Goal: Task Accomplishment & Management: Complete application form

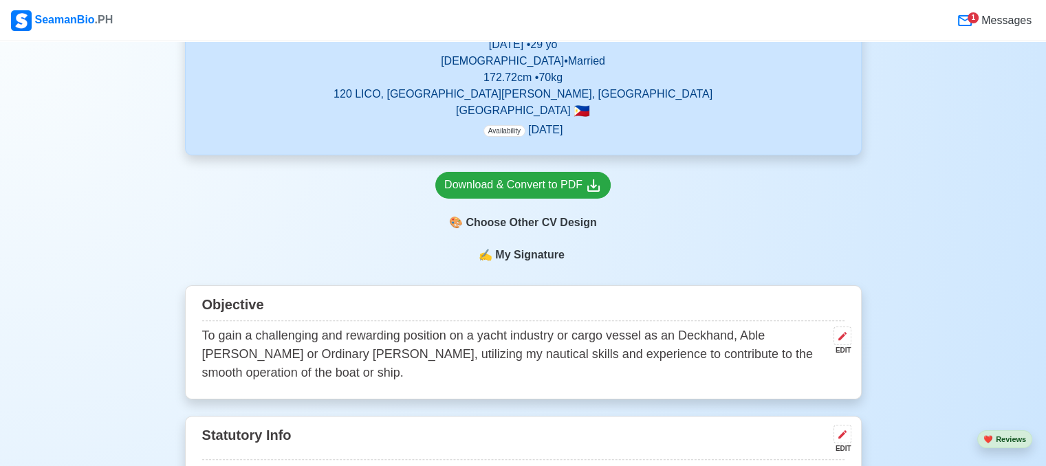
scroll to position [550, 0]
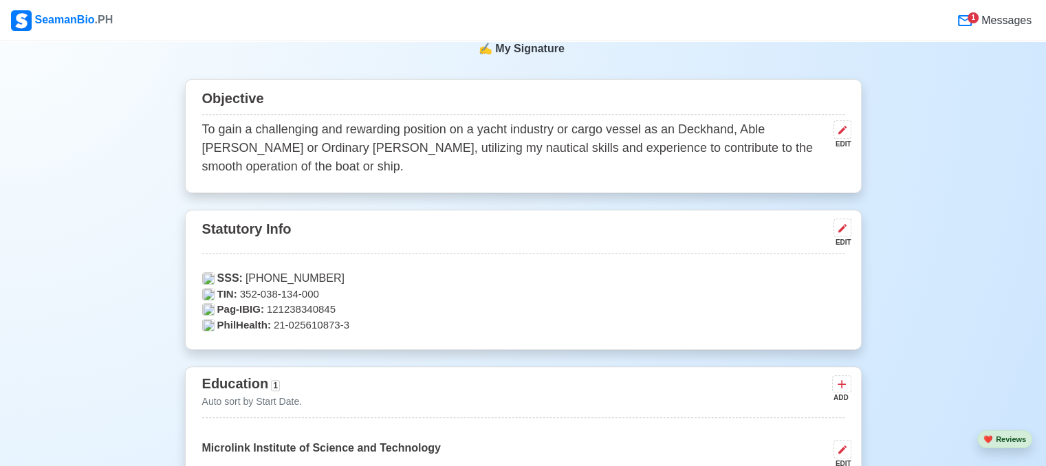
click at [598, 127] on p "To gain a challenging and rewarding position on a yacht industry or cargo vesse…" at bounding box center [515, 148] width 626 height 56
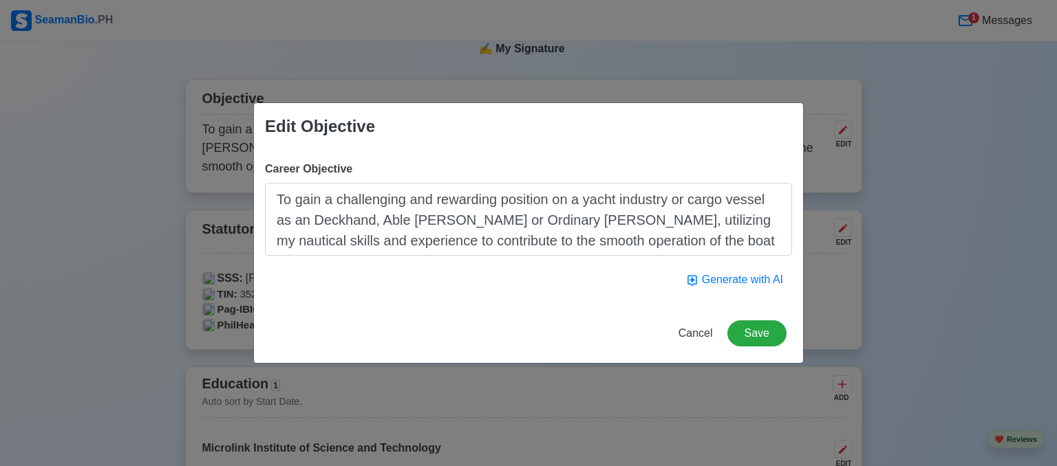
click at [711, 203] on textarea "To gain a challenging and rewarding position on a yacht industry or cargo vesse…" at bounding box center [528, 219] width 527 height 73
type textarea "To gain a challenging and rewarding position on a yacht industry or tanker vess…"
click at [763, 334] on button "Save" at bounding box center [756, 334] width 59 height 26
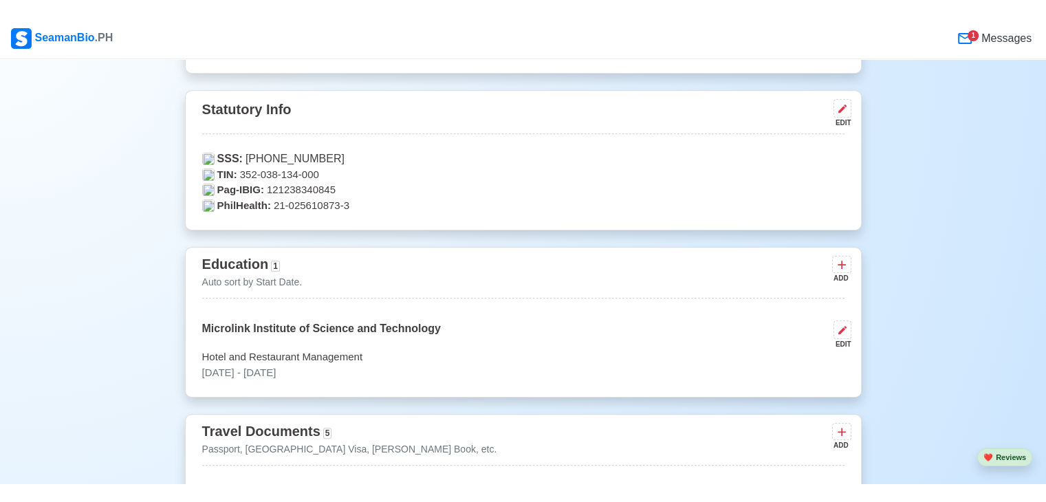
scroll to position [344, 0]
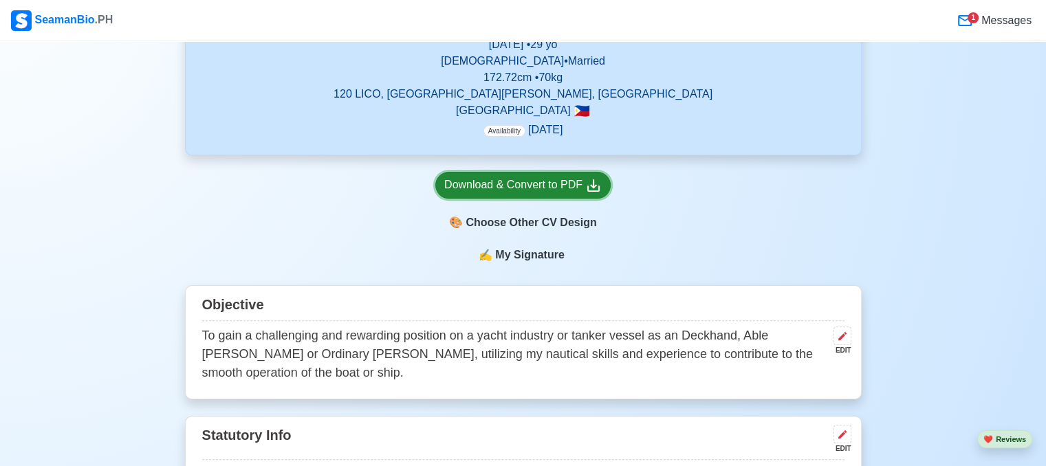
click at [557, 184] on div "Download & Convert to PDF" at bounding box center [523, 185] width 158 height 17
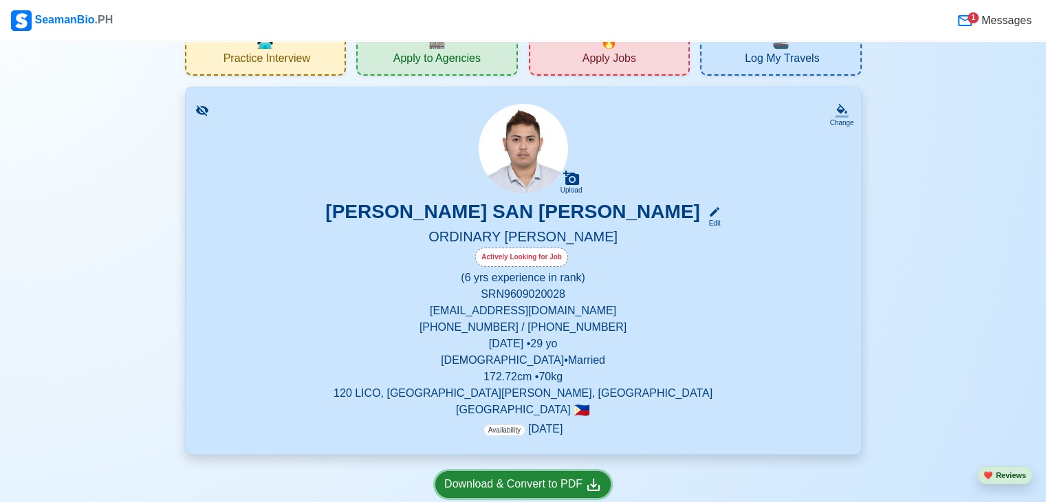
scroll to position [69, 0]
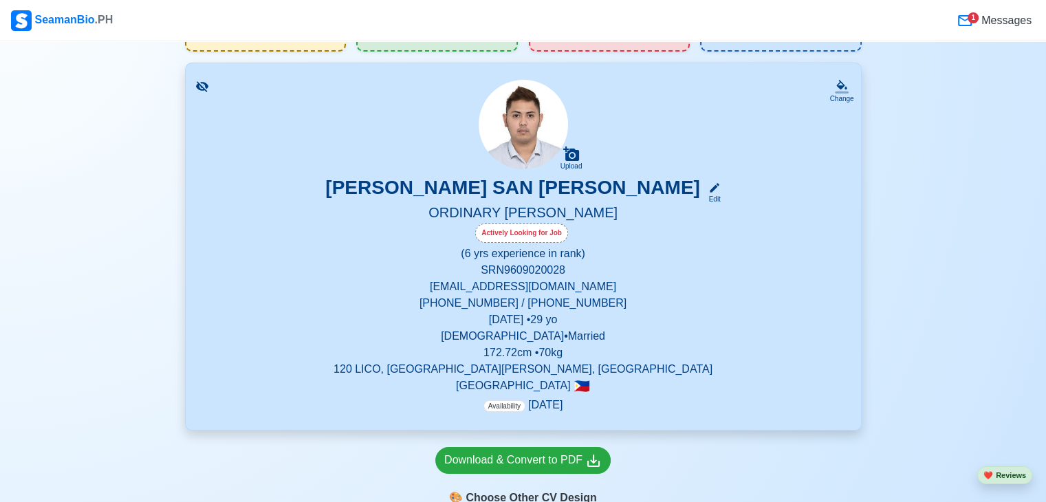
click at [520, 404] on p "Availability [DATE]" at bounding box center [523, 405] width 79 height 17
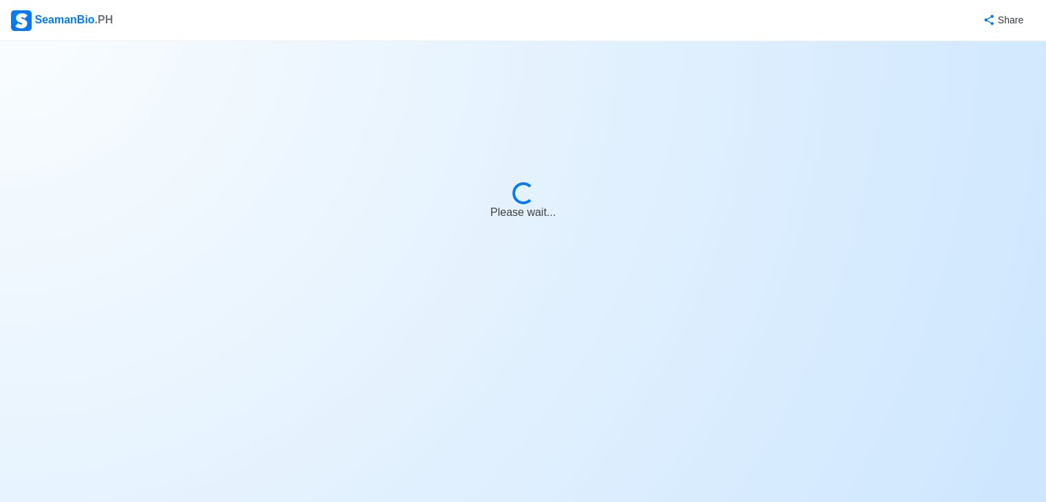
select select "Actively Looking for Job"
select select "Visible for Hiring"
select select "Married"
select select "[DEMOGRAPHIC_DATA]"
select select "PH"
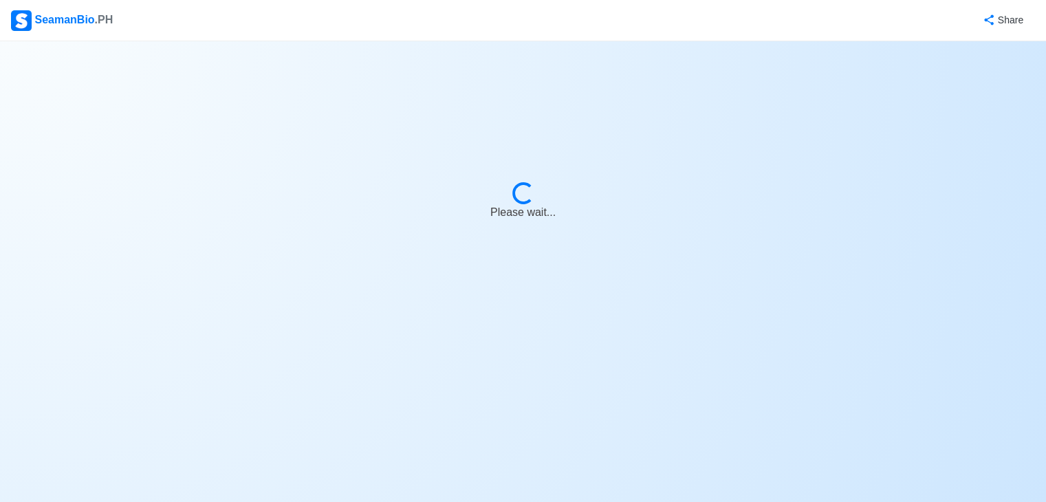
select select "6"
select select "0"
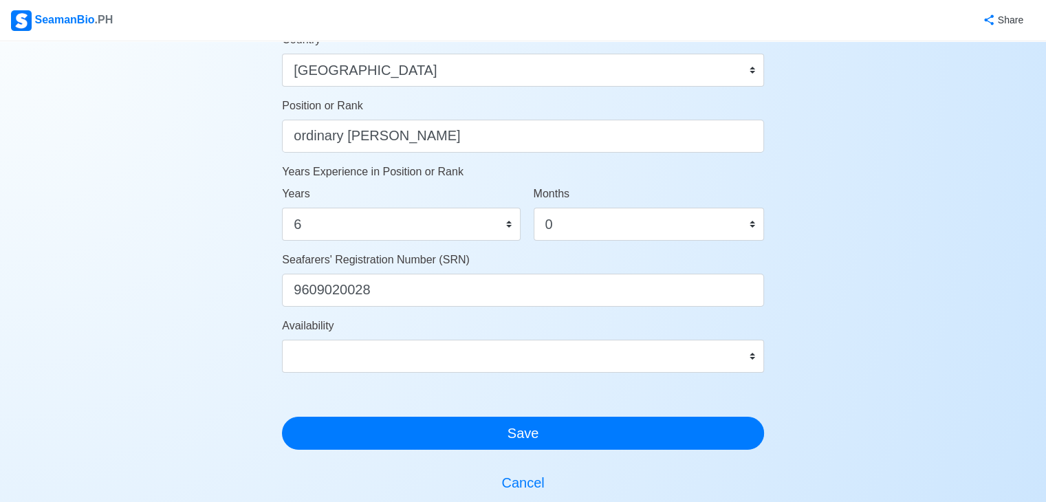
scroll to position [688, 0]
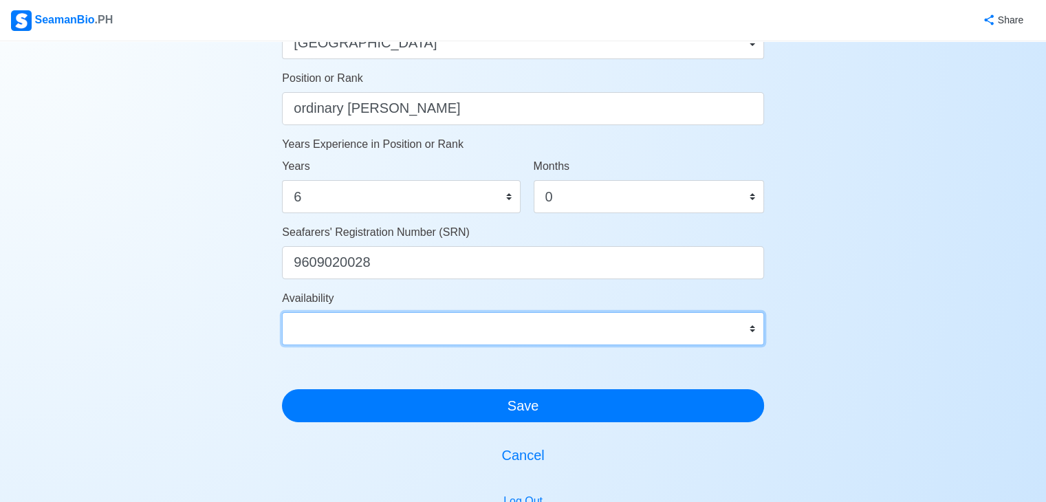
click at [715, 329] on select "Immediate [DATE] [DATE] [DATE] [DATE] [DATE] [DATE] [DATE] [DATE] [DATE]" at bounding box center [523, 328] width 482 height 33
select select "4102416000000"
click at [282, 312] on select "Immediate [DATE] [DATE] [DATE] [DATE] [DATE] [DATE] [DATE] [DATE] [DATE]" at bounding box center [523, 328] width 482 height 33
click at [468, 326] on select "Immediate [DATE] [DATE] [DATE] [DATE] [DATE] [DATE] [DATE] [DATE] [DATE]" at bounding box center [523, 328] width 482 height 33
click at [467, 325] on select "Immediate [DATE] [DATE] [DATE] [DATE] [DATE] [DATE] [DATE] [DATE] [DATE]" at bounding box center [523, 328] width 482 height 33
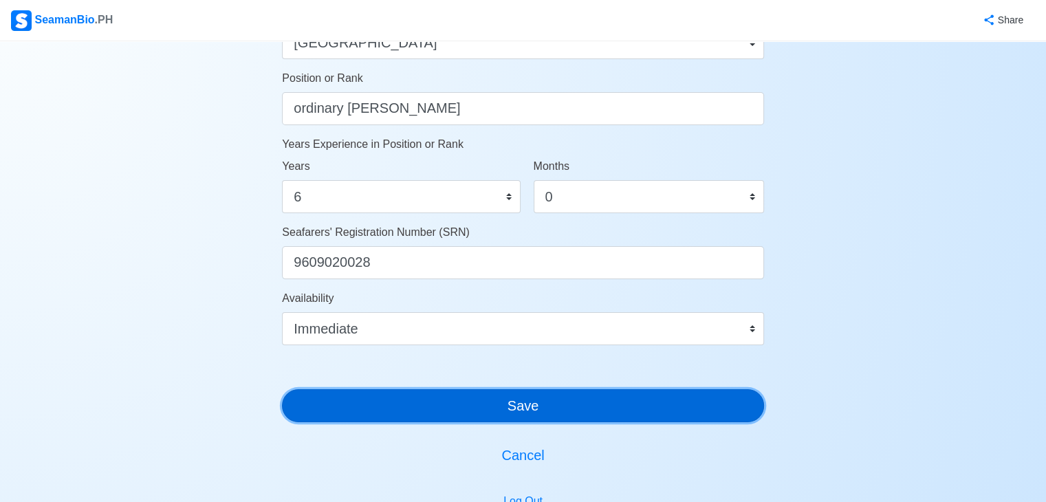
click at [462, 402] on button "Save" at bounding box center [523, 405] width 482 height 33
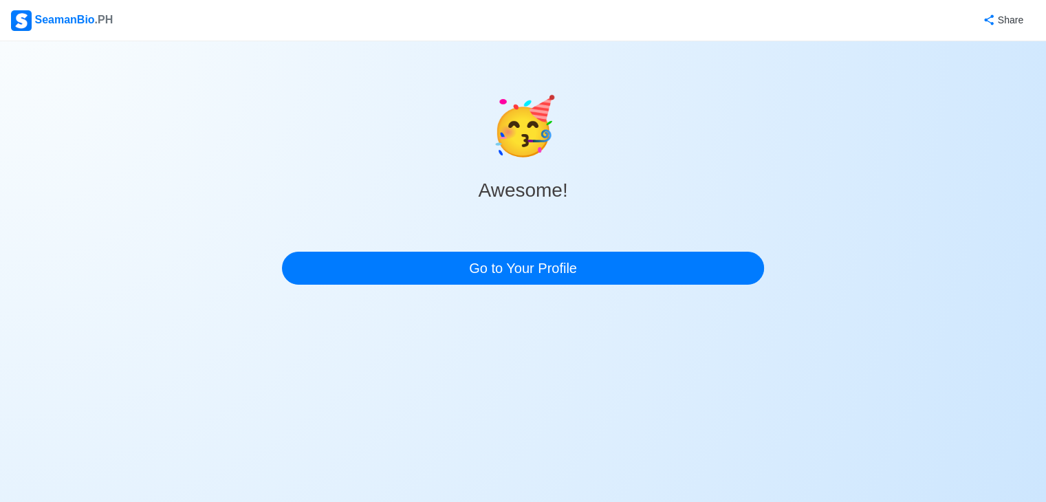
scroll to position [0, 0]
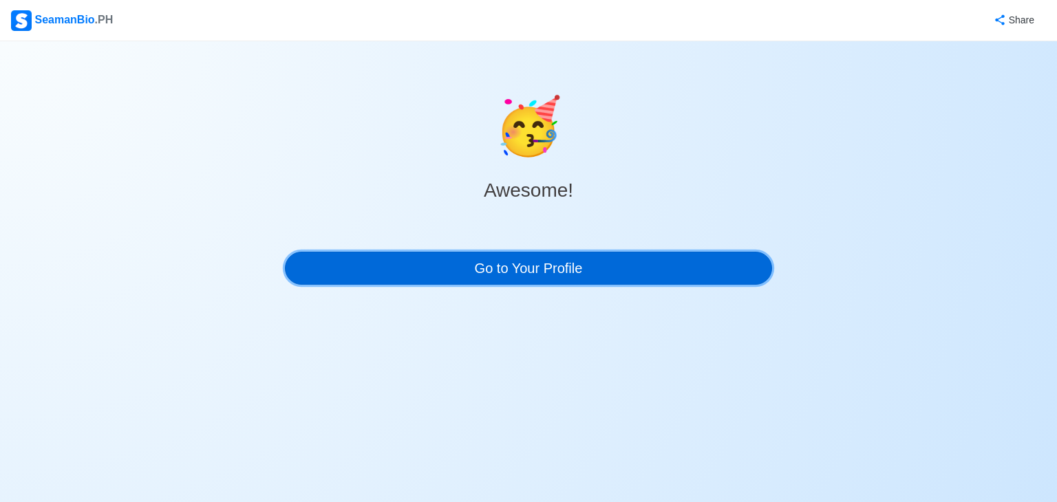
click at [583, 267] on link "Go to Your Profile" at bounding box center [528, 268] width 487 height 33
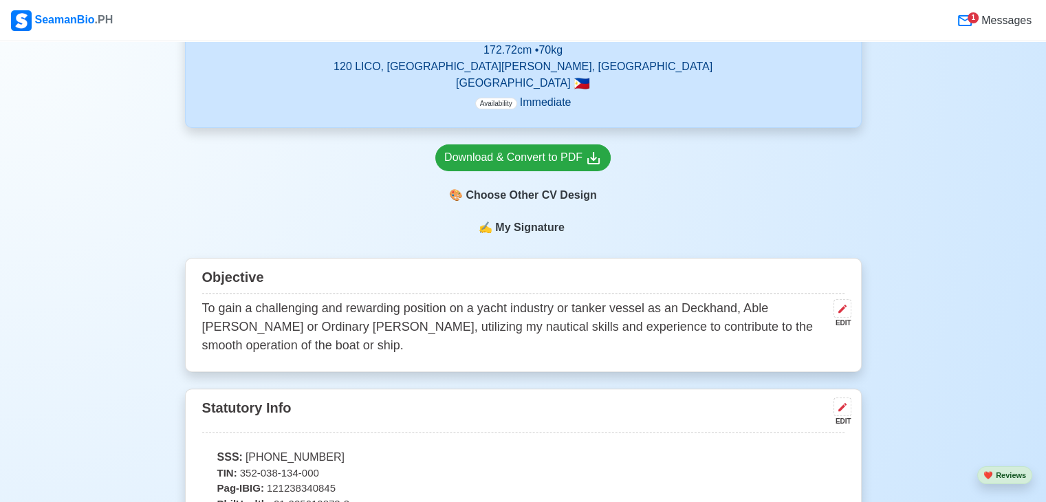
scroll to position [482, 0]
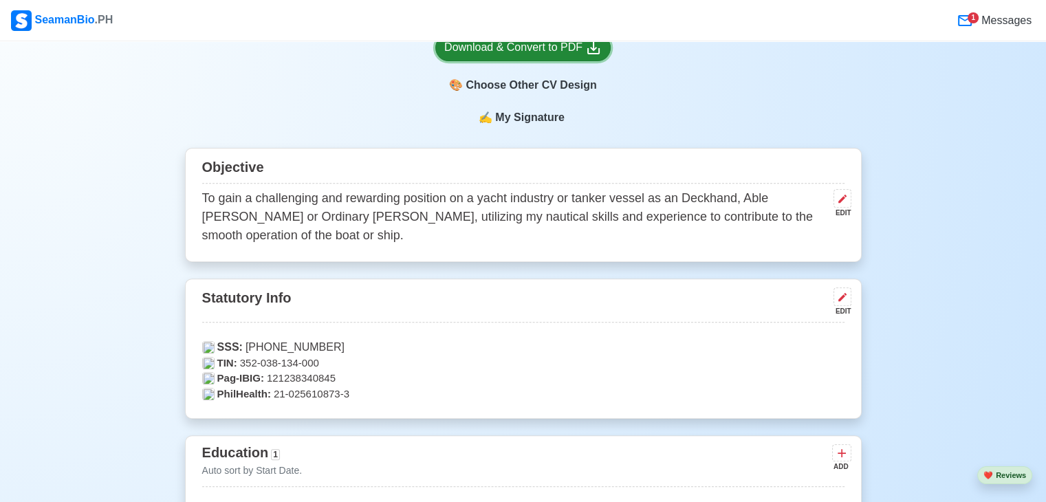
click at [519, 45] on div "Download & Convert to PDF" at bounding box center [523, 47] width 158 height 17
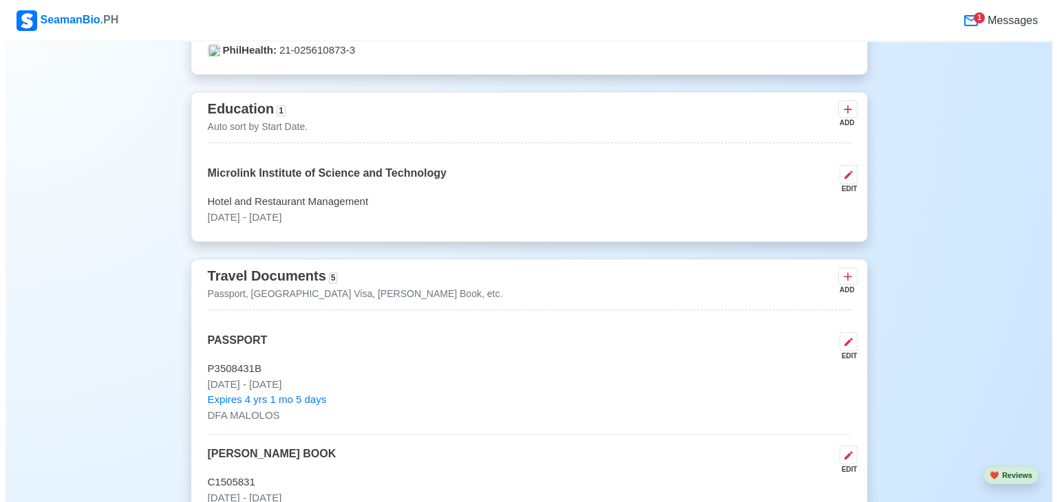
scroll to position [757, 0]
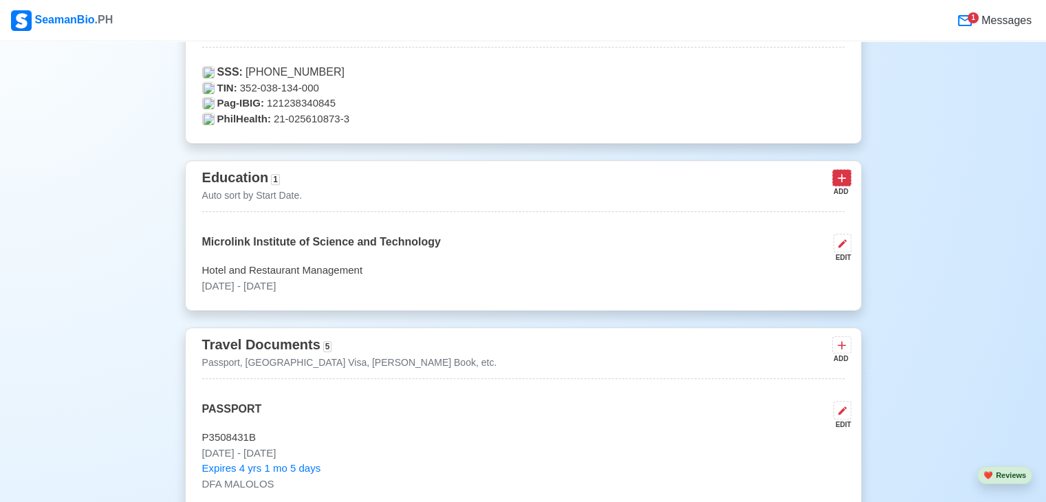
click at [842, 177] on icon at bounding box center [842, 179] width 8 height 8
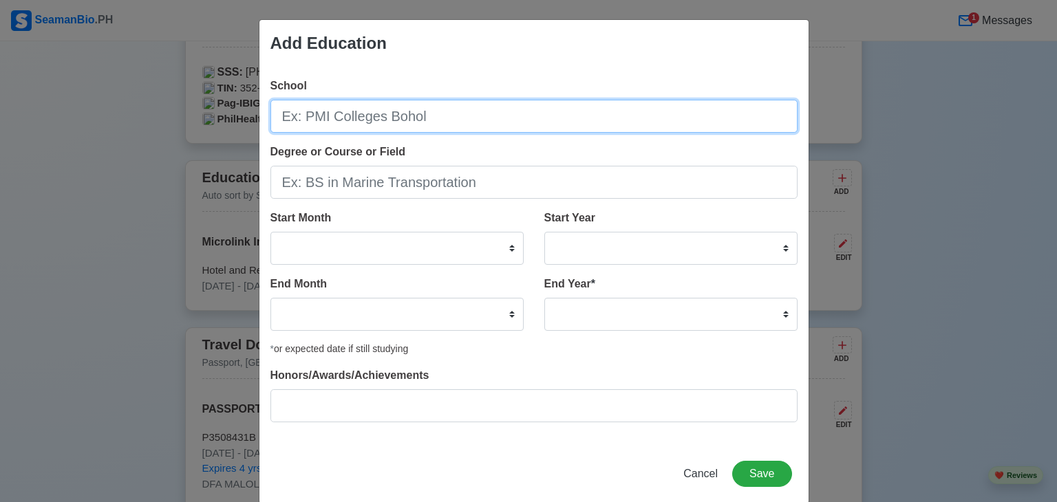
click at [508, 118] on input "School" at bounding box center [533, 116] width 527 height 33
type input "s"
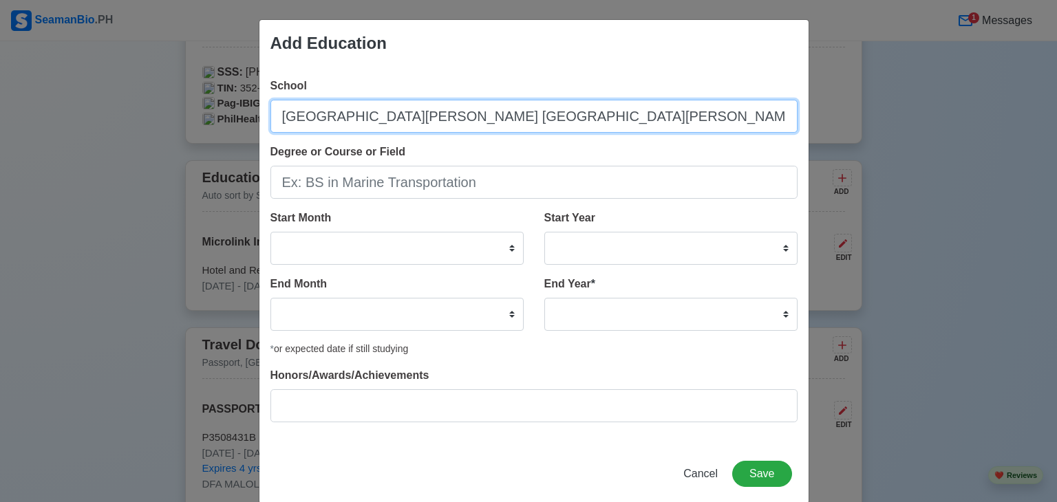
type input "[GEOGRAPHIC_DATA][PERSON_NAME] [GEOGRAPHIC_DATA][PERSON_NAME]"
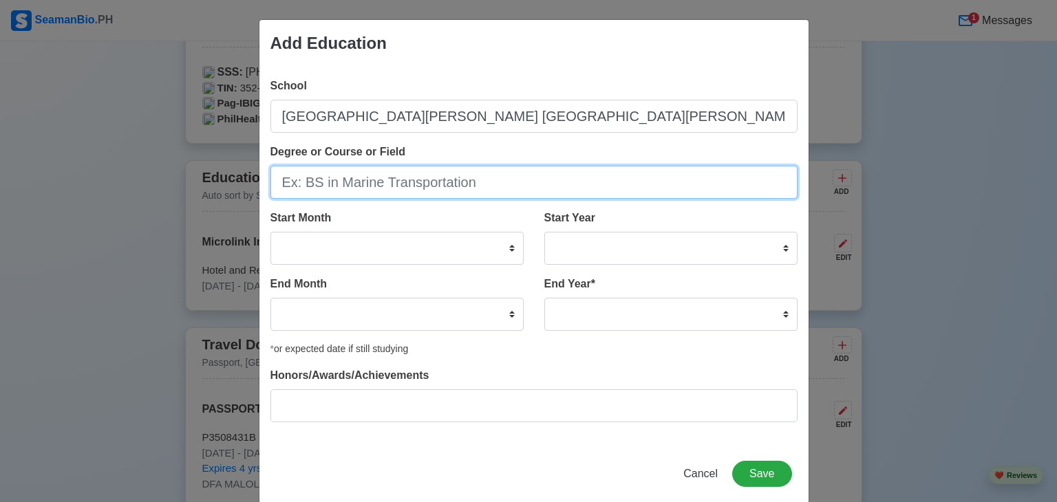
click at [446, 192] on input "Degree or Course or Field" at bounding box center [533, 182] width 527 height 33
type input "s"
type input "Secondary level"
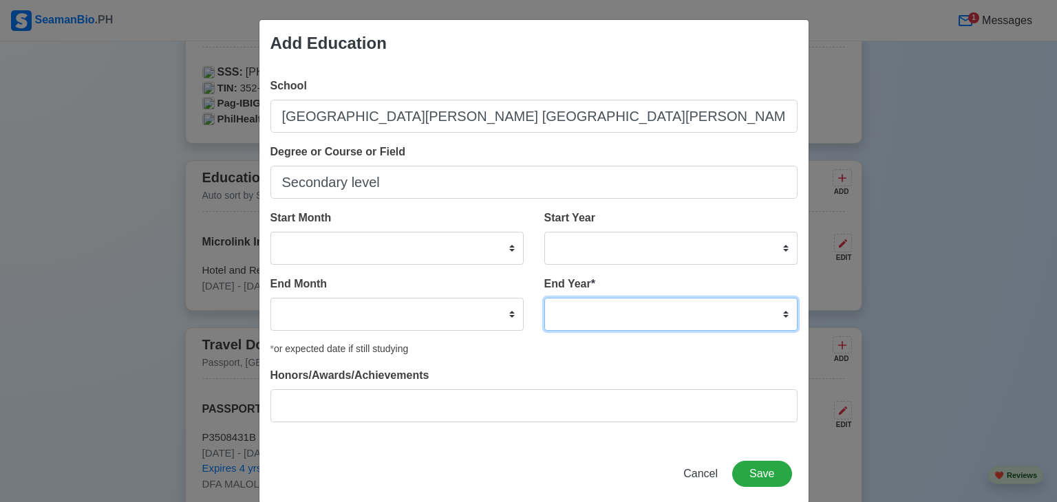
click at [607, 324] on select "2035 2034 2033 2032 2031 2030 2029 2028 2027 2026 2025 2024 2023 2022 2021 2020…" at bounding box center [670, 314] width 253 height 33
select select "2013"
click at [544, 298] on select "2035 2034 2033 2032 2031 2030 2029 2028 2027 2026 2025 2024 2023 2022 2021 2020…" at bounding box center [670, 314] width 253 height 33
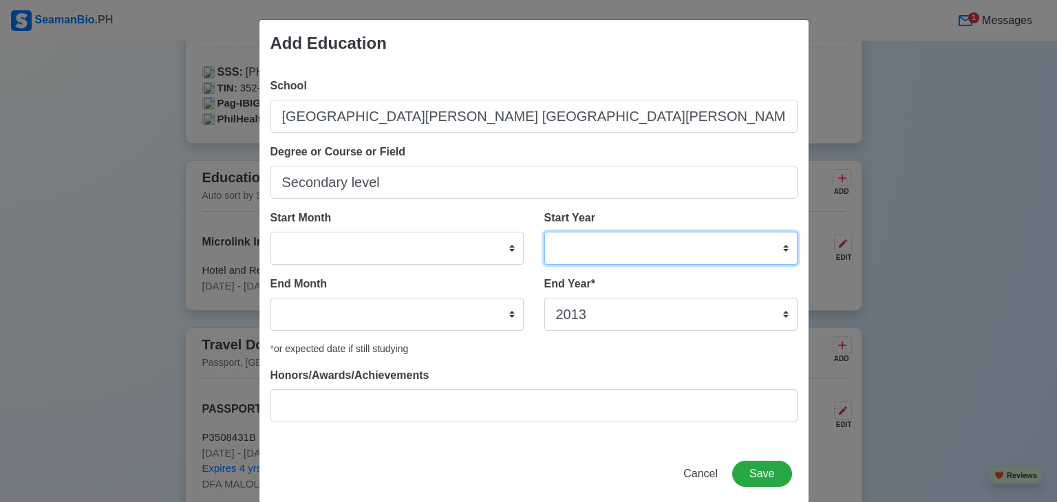
click at [595, 239] on select "2025 2024 2023 2022 2021 2020 2019 2018 2017 2016 2015 2014 2013 2012 2011 2010…" at bounding box center [670, 248] width 253 height 33
select select "2009"
click at [544, 232] on select "2025 2024 2023 2022 2021 2020 2019 2018 2017 2016 2015 2014 2013 2012 2011 2010…" at bounding box center [670, 248] width 253 height 33
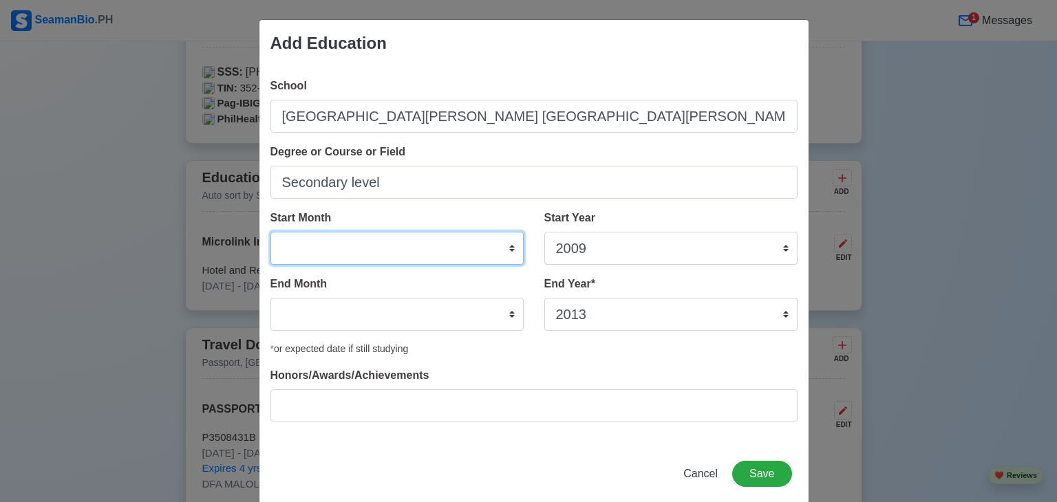
click at [402, 256] on select "January February March April May June July August September October November De…" at bounding box center [396, 248] width 253 height 33
select select "June"
click at [270, 232] on select "January February March April May June July August September October November De…" at bounding box center [396, 248] width 253 height 33
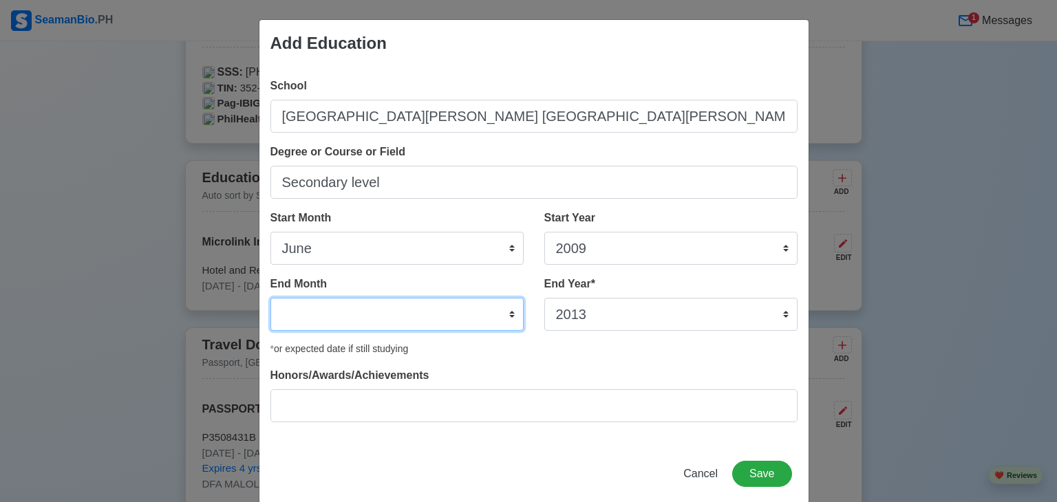
click at [349, 308] on select "January February March April May June July August September October November De…" at bounding box center [396, 314] width 253 height 33
select select "March"
click at [270, 298] on select "January February March April May June July August September October November De…" at bounding box center [396, 314] width 253 height 33
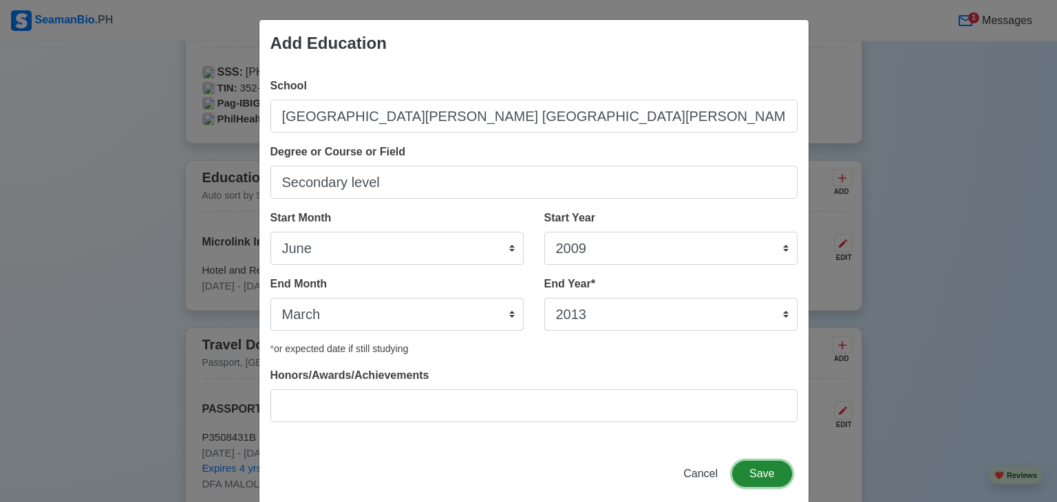
click at [764, 466] on button "Save" at bounding box center [761, 474] width 59 height 26
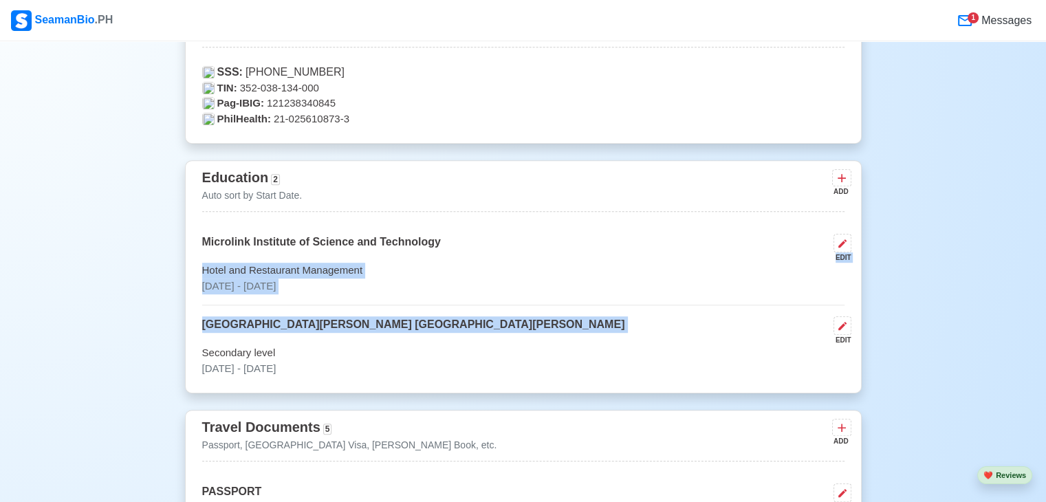
drag, startPoint x: 606, startPoint y: 259, endPoint x: 612, endPoint y: 305, distance: 46.5
click at [614, 312] on div "Microlink Institute of Science and Technology EDIT Hotel and Restaurant Managem…" at bounding box center [523, 305] width 643 height 142
click at [609, 289] on p "[DATE] - [DATE]" at bounding box center [523, 287] width 643 height 16
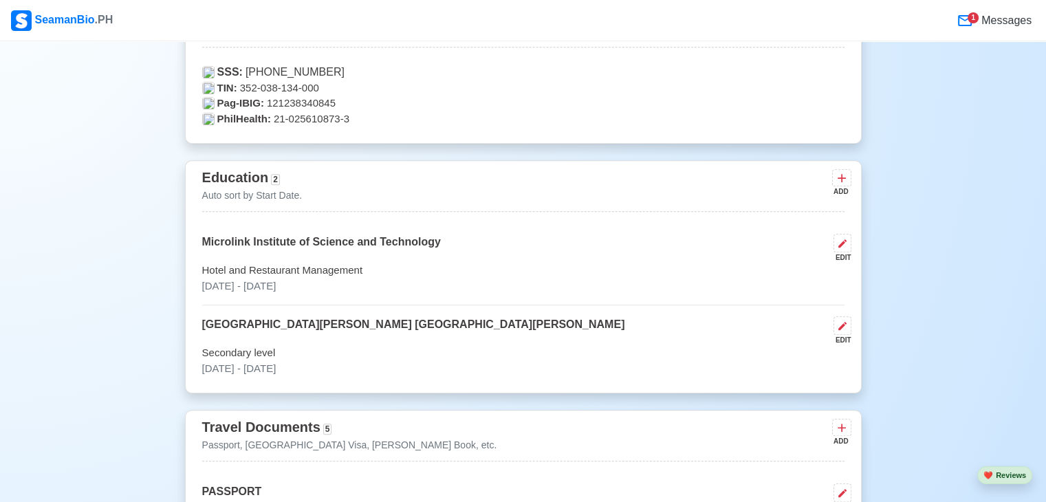
select select "June"
select select "2013"
select select "March"
select select "2015"
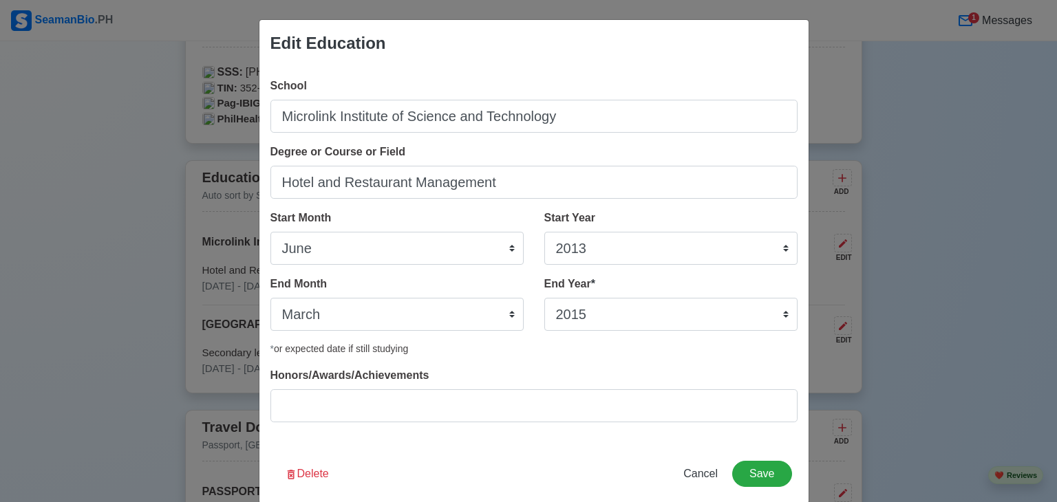
click at [911, 78] on div "Edit Education School Microlink Institute of Science and Technology Degree or C…" at bounding box center [528, 251] width 1057 height 502
click at [702, 466] on span "Cancel" at bounding box center [700, 474] width 34 height 12
select select
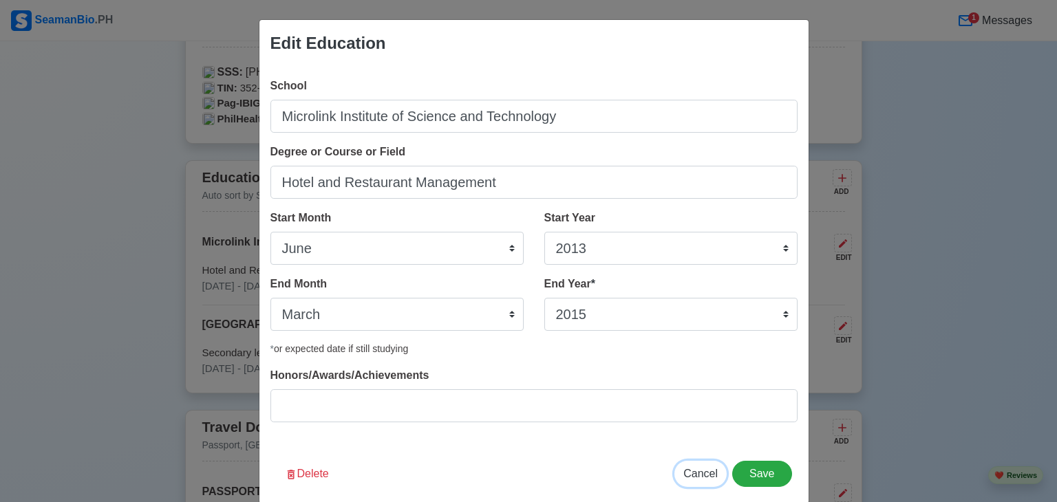
select select
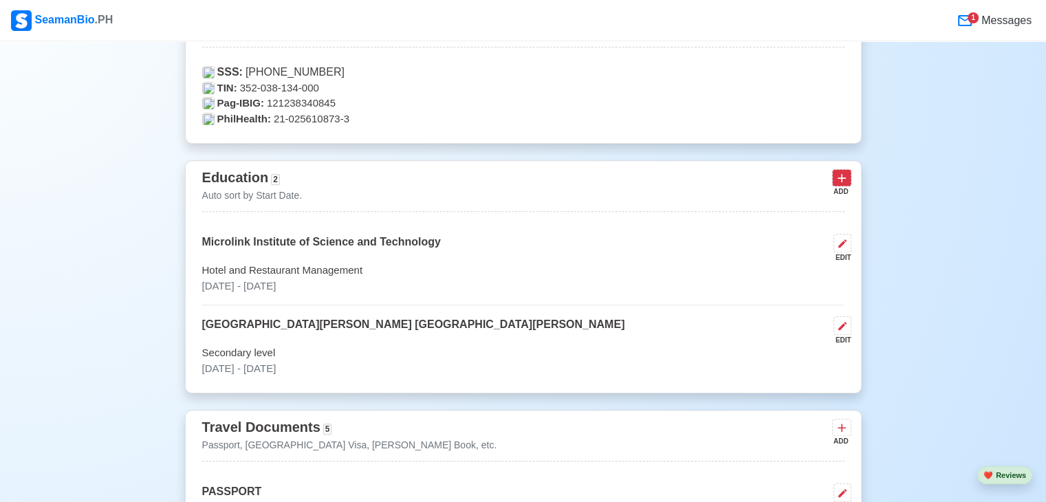
click at [846, 178] on icon at bounding box center [842, 178] width 14 height 14
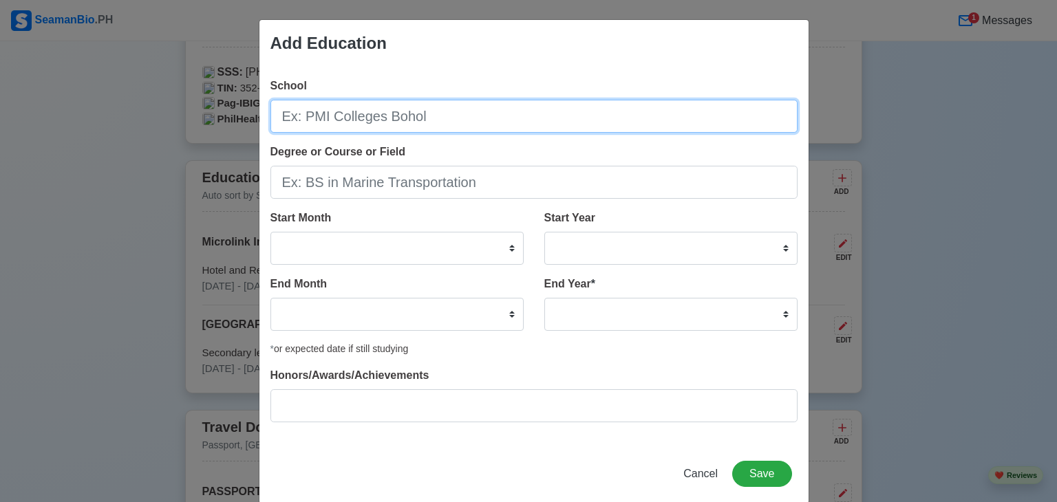
click at [399, 123] on input "School" at bounding box center [533, 116] width 527 height 33
paste input "[GEOGRAPHIC_DATA][PERSON_NAME] [GEOGRAPHIC_DATA][PERSON_NAME]"
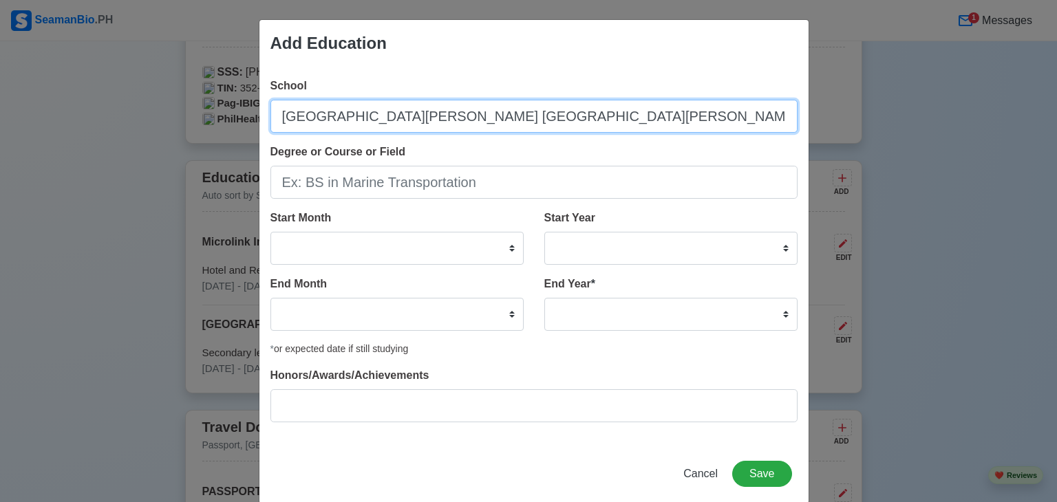
type input "[GEOGRAPHIC_DATA][PERSON_NAME] [GEOGRAPHIC_DATA][PERSON_NAME]"
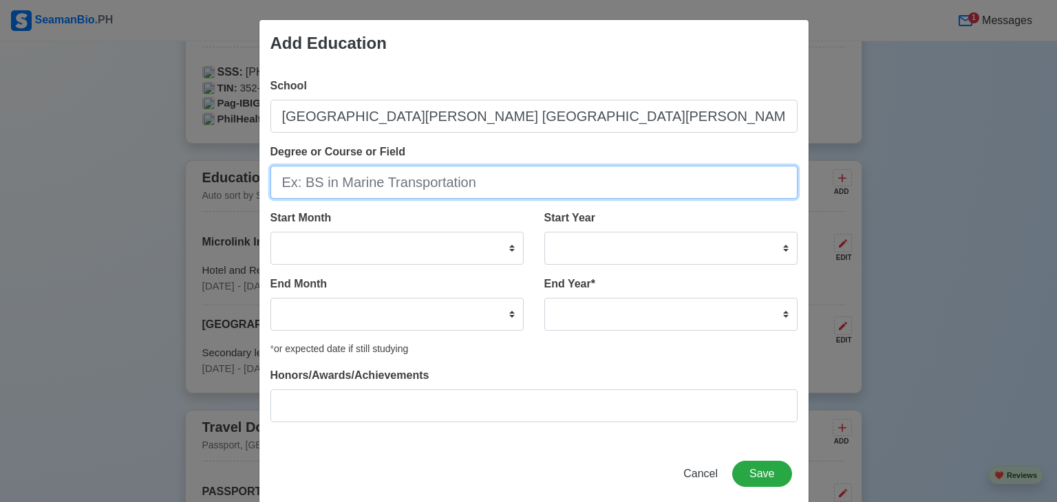
click at [388, 189] on input "Degree or Course or Field" at bounding box center [533, 182] width 527 height 33
type input "Primary Level"
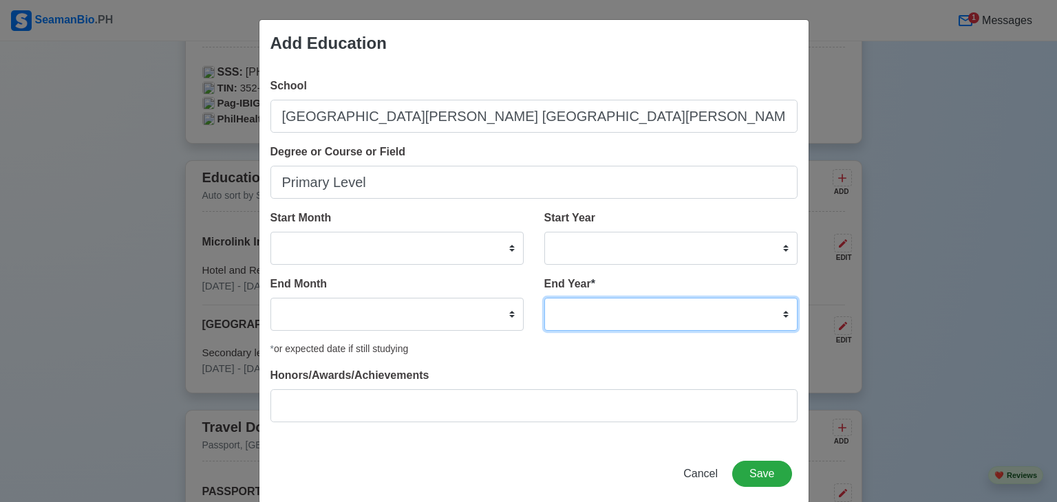
click at [605, 314] on select "2035 2034 2033 2032 2031 2030 2029 2028 2027 2026 2025 2024 2023 2022 2021 2020…" at bounding box center [670, 314] width 253 height 33
select select "2009"
click at [544, 298] on select "2035 2034 2033 2032 2031 2030 2029 2028 2027 2026 2025 2024 2023 2022 2021 2020…" at bounding box center [670, 314] width 253 height 33
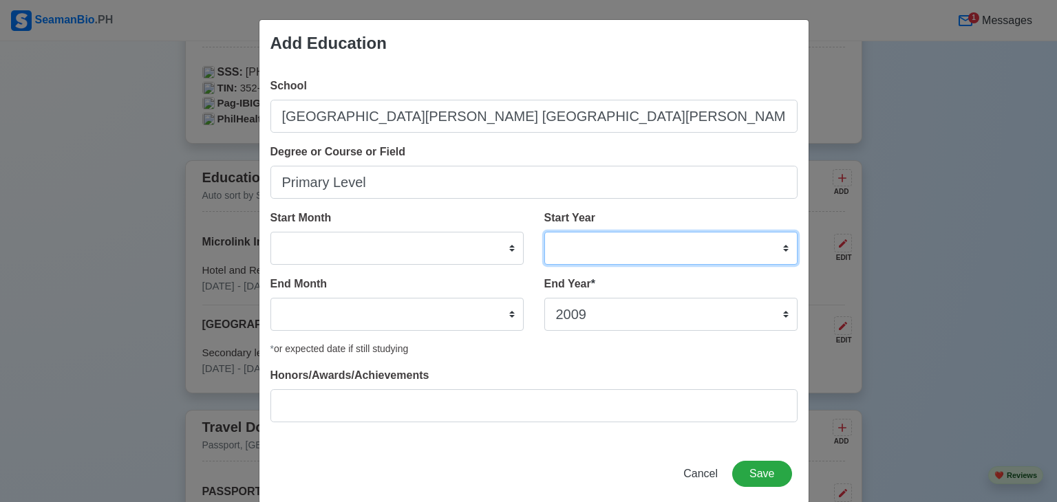
click at [600, 238] on select "2025 2024 2023 2022 2021 2020 2019 2018 2017 2016 2015 2014 2013 2012 2011 2010…" at bounding box center [670, 248] width 253 height 33
select select "2003"
click at [544, 232] on select "2025 2024 2023 2022 2021 2020 2019 2018 2017 2016 2015 2014 2013 2012 2011 2010…" at bounding box center [670, 248] width 253 height 33
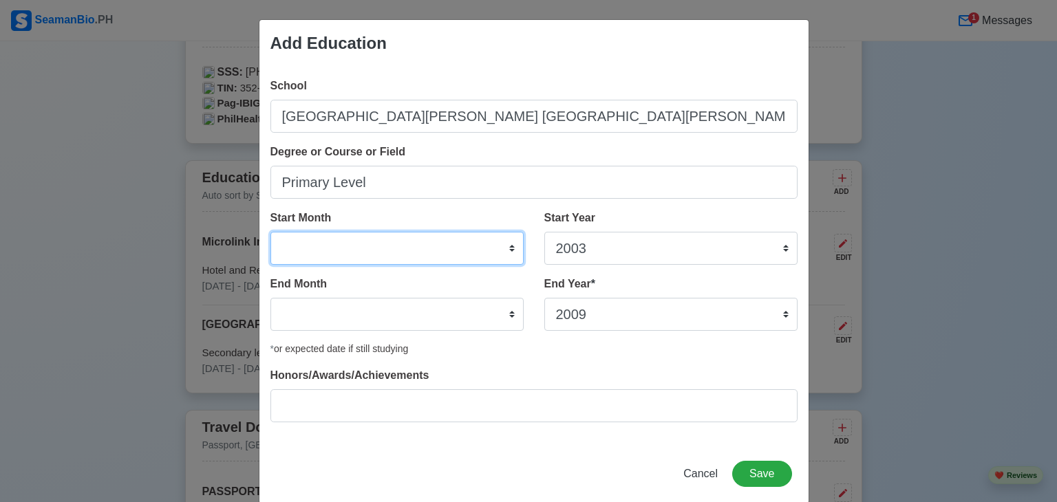
click at [420, 259] on select "January February March April May June July August September October November De…" at bounding box center [396, 248] width 253 height 33
select select "June"
click at [270, 232] on select "January February March April May June July August September October November De…" at bounding box center [396, 248] width 253 height 33
click at [332, 294] on div "End Month January February March April May June July August September October N…" at bounding box center [396, 303] width 253 height 55
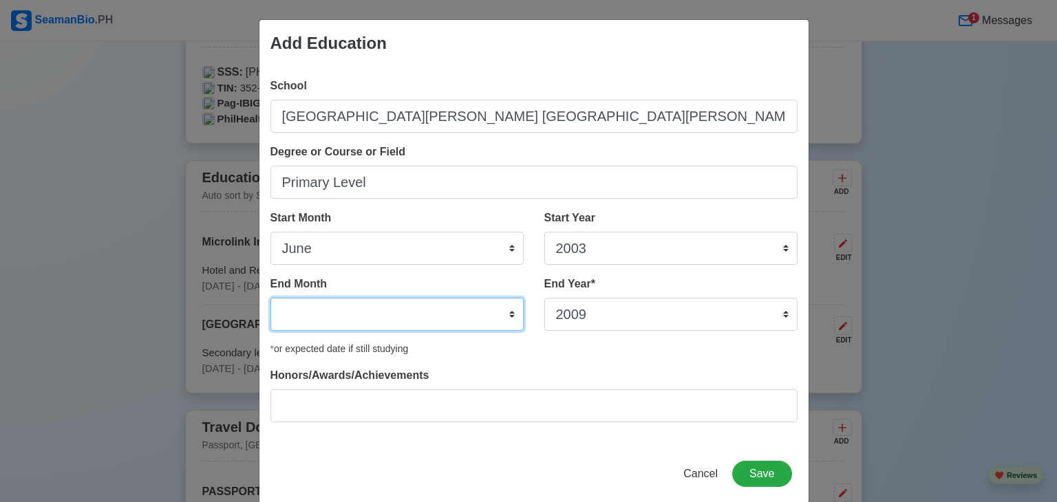
click at [334, 301] on select "January February March April May June July August September October November De…" at bounding box center [396, 314] width 253 height 33
select select "March"
click at [270, 298] on select "January February March April May June July August September October November De…" at bounding box center [396, 314] width 253 height 33
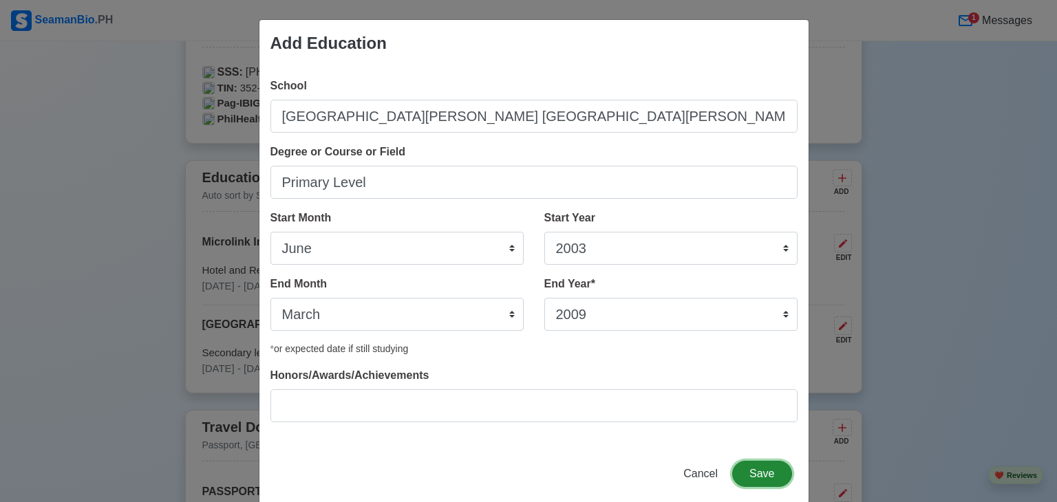
click at [746, 466] on button "Save" at bounding box center [761, 474] width 59 height 26
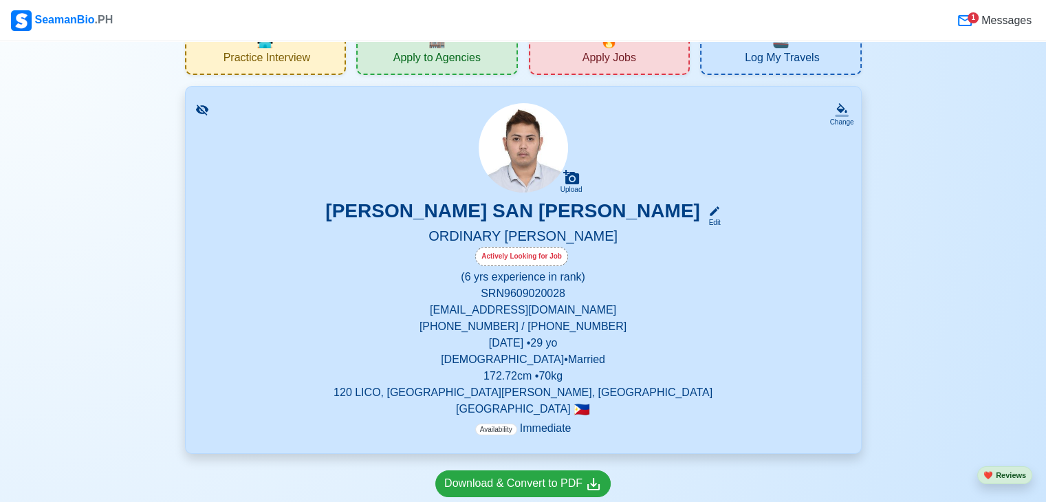
scroll to position [69, 0]
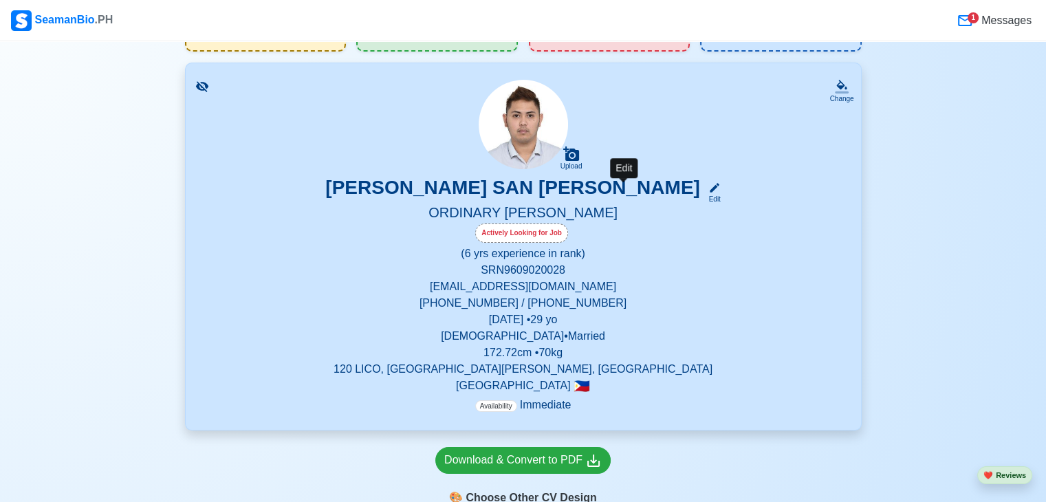
click at [709, 186] on icon at bounding box center [715, 188] width 12 height 12
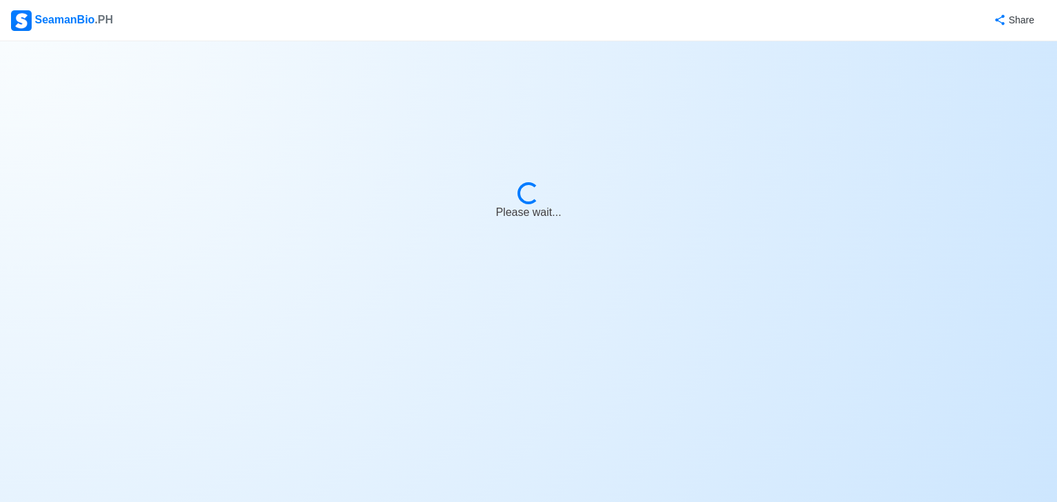
select select "Actively Looking for Job"
select select "Visible for Hiring"
select select "Married"
select select "[DEMOGRAPHIC_DATA]"
select select "PH"
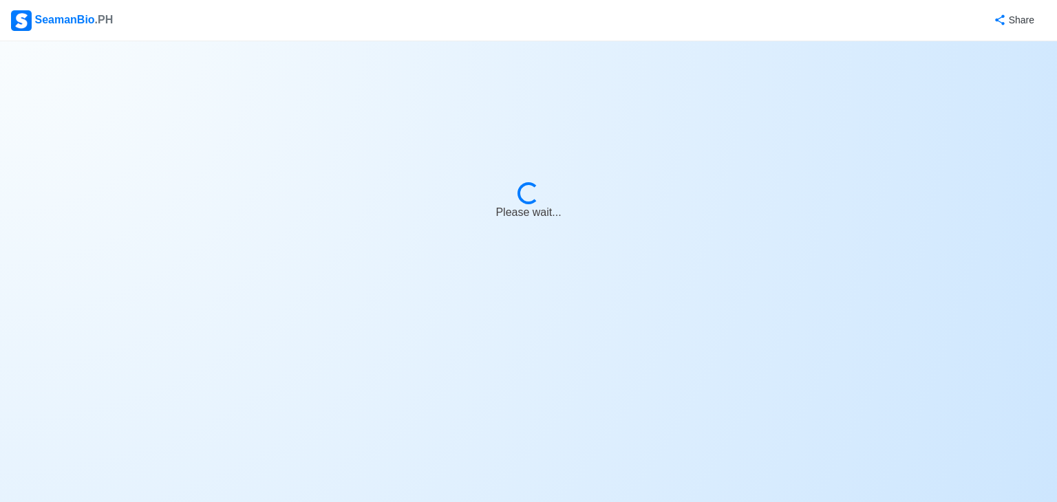
select select "6"
select select "0"
select select "4102416000000"
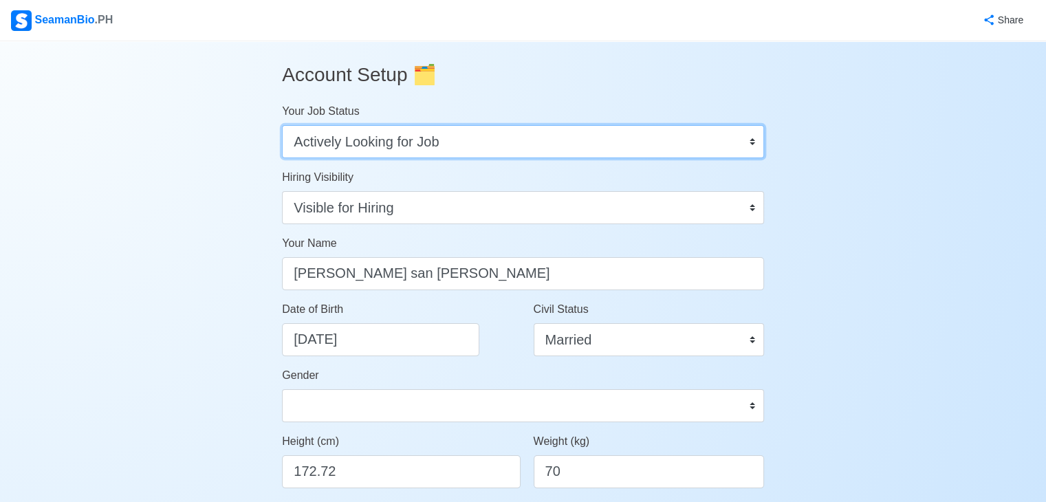
click at [510, 143] on select "Onboard Actively Looking for Job Not Looking for Job" at bounding box center [523, 141] width 482 height 33
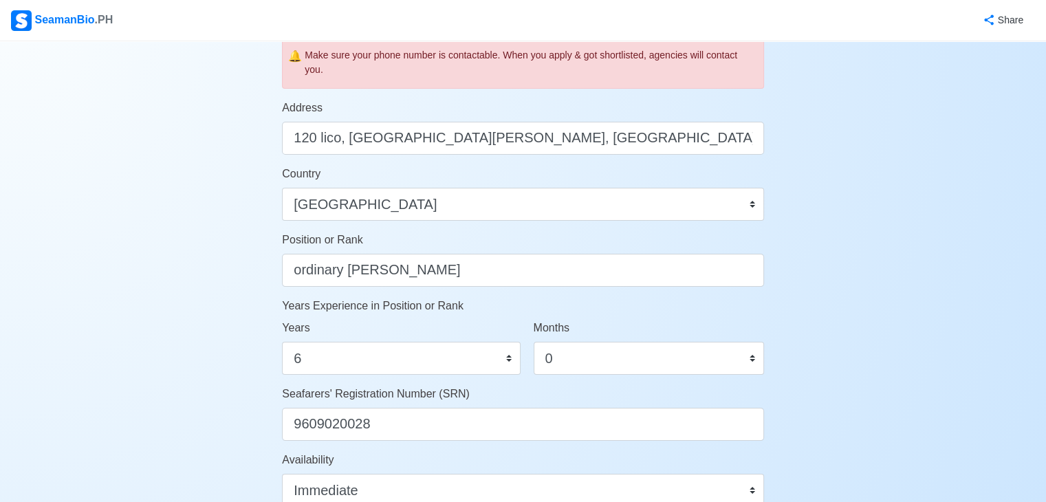
scroll to position [619, 0]
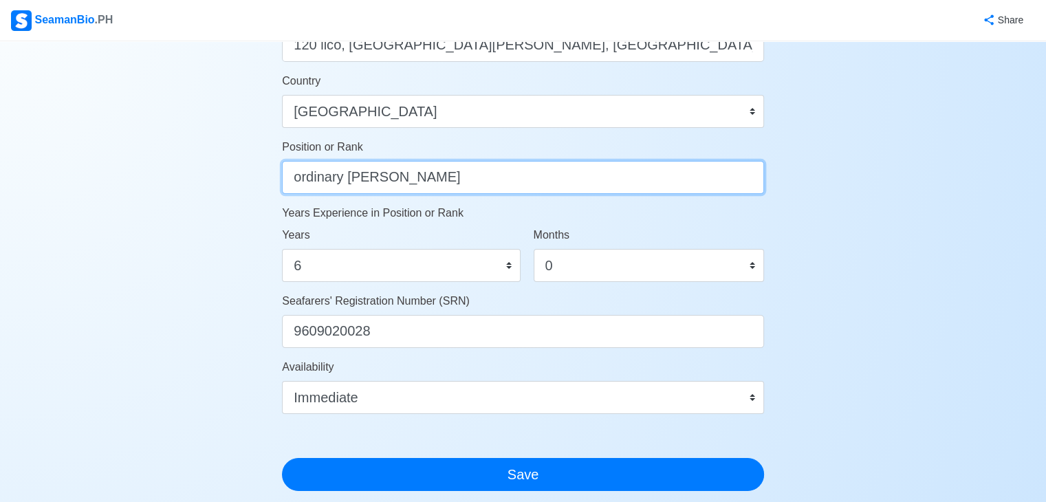
click at [460, 176] on input "ordinary [PERSON_NAME]" at bounding box center [523, 177] width 482 height 33
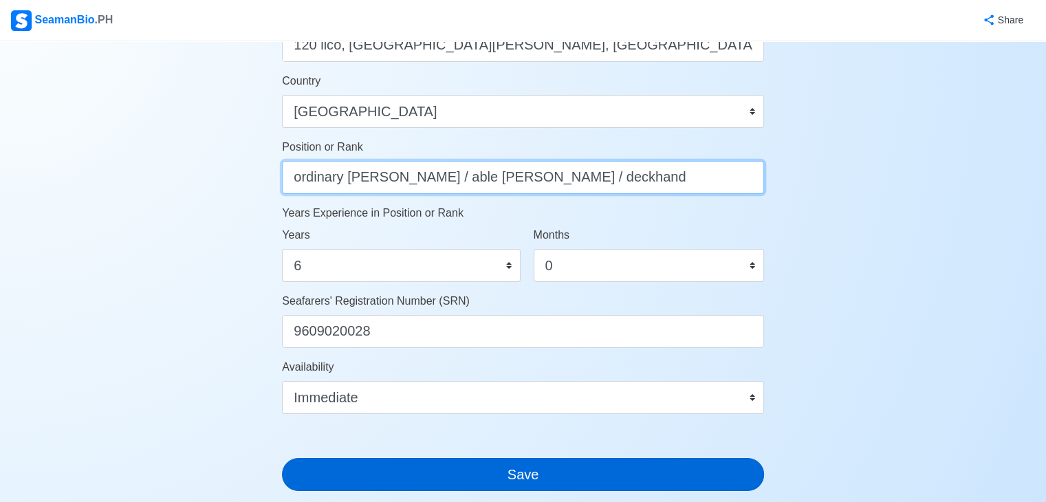
type input "ordinary [PERSON_NAME] / able [PERSON_NAME] / deckhand"
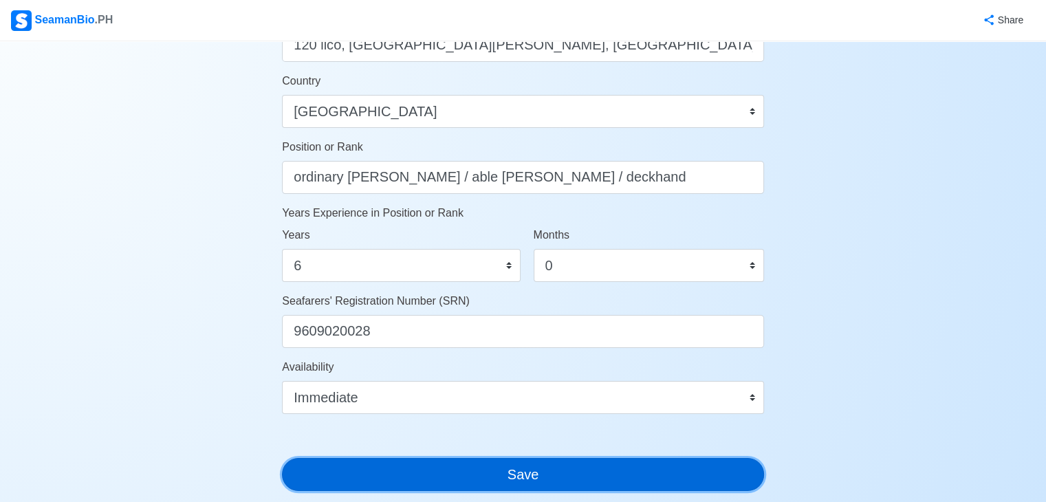
click at [504, 466] on button "Save" at bounding box center [523, 474] width 482 height 33
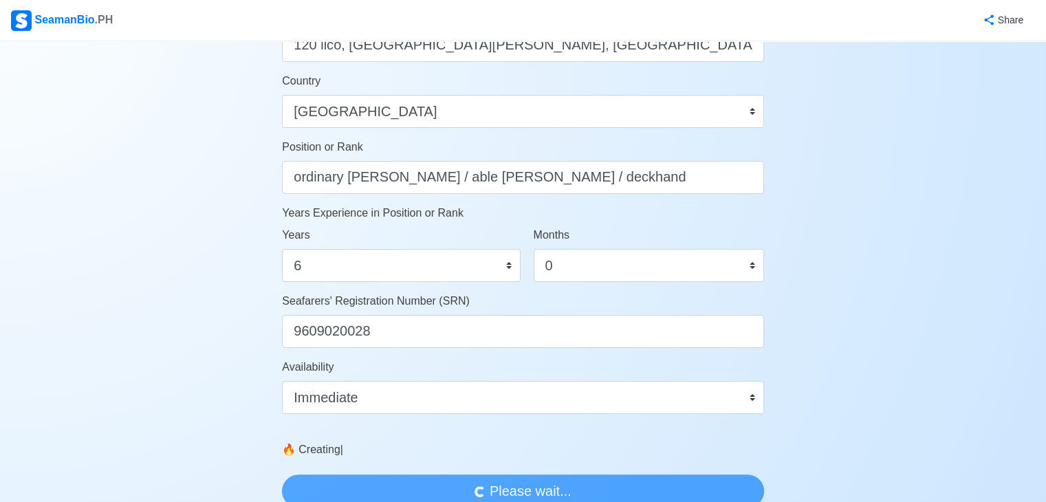
scroll to position [0, 0]
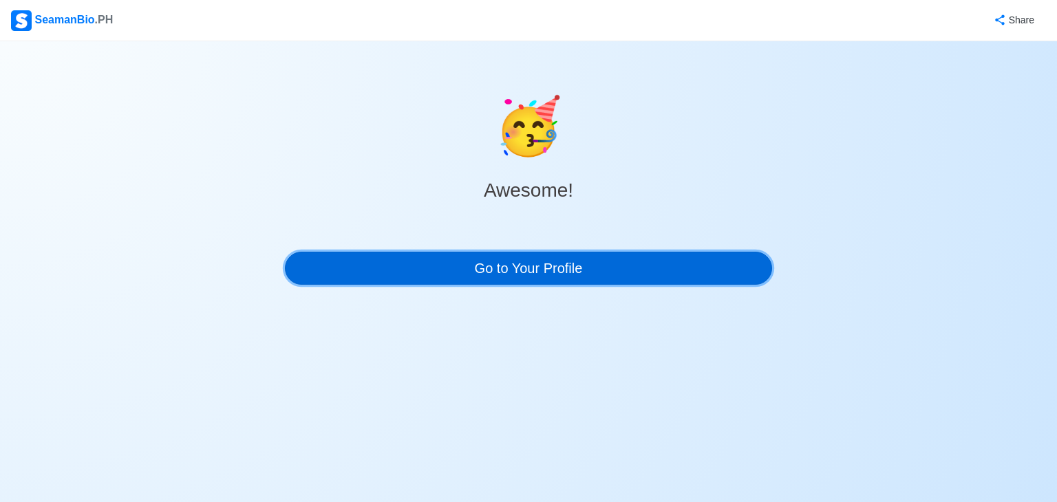
click at [454, 281] on link "Go to Your Profile" at bounding box center [528, 268] width 487 height 33
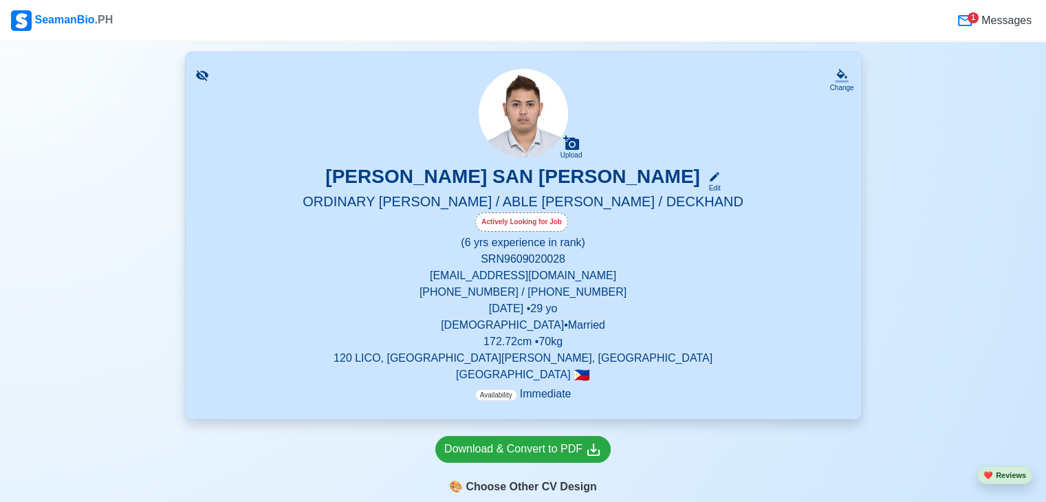
scroll to position [206, 0]
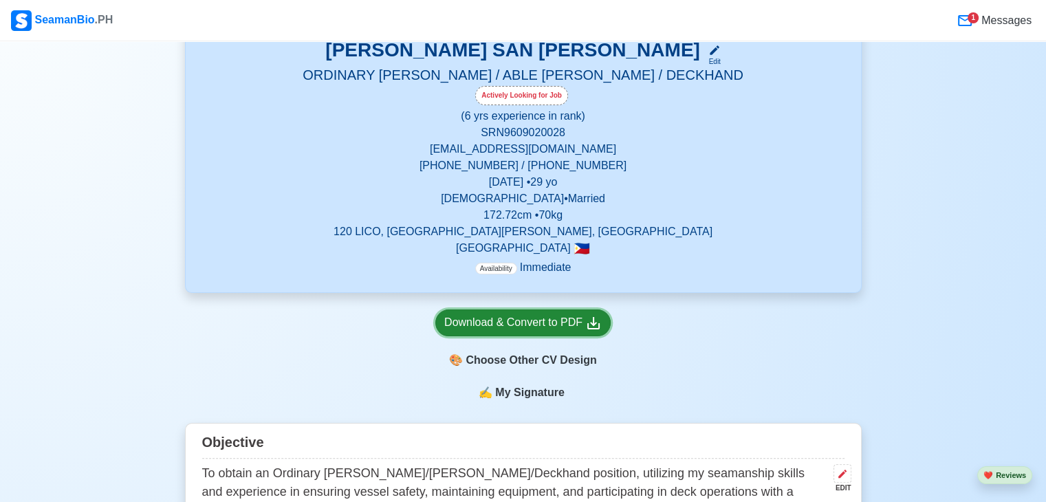
click at [457, 321] on div "Download & Convert to PDF" at bounding box center [523, 322] width 158 height 17
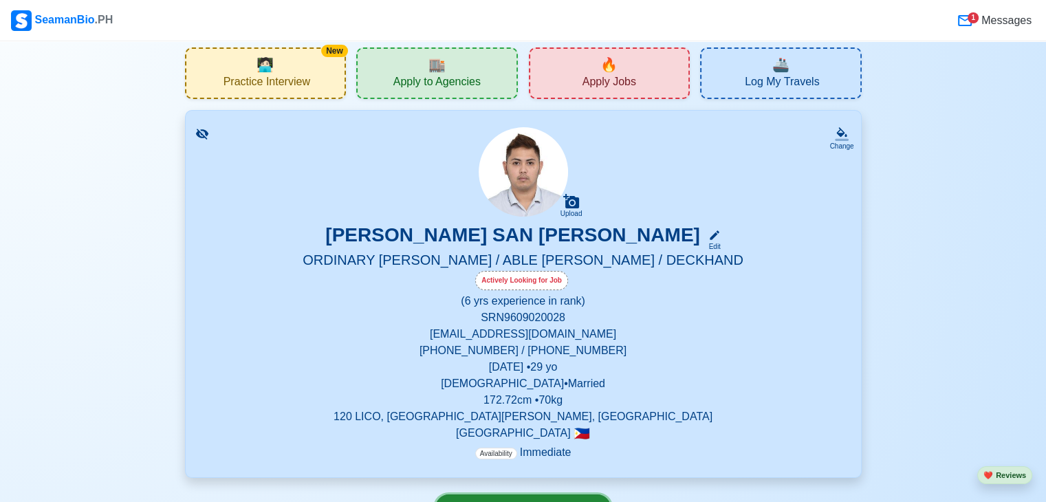
scroll to position [0, 0]
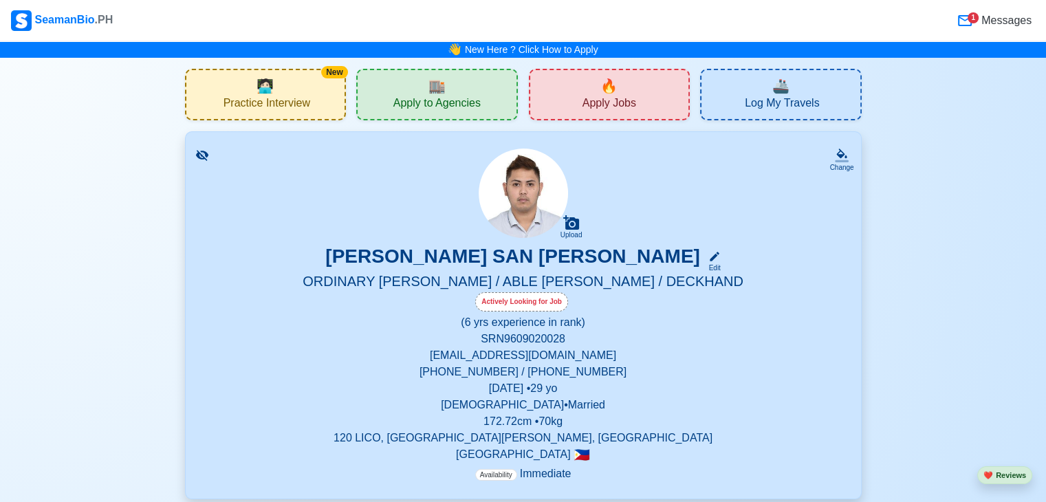
click at [399, 83] on div "🏬 Apply to Agencies" at bounding box center [437, 95] width 162 height 52
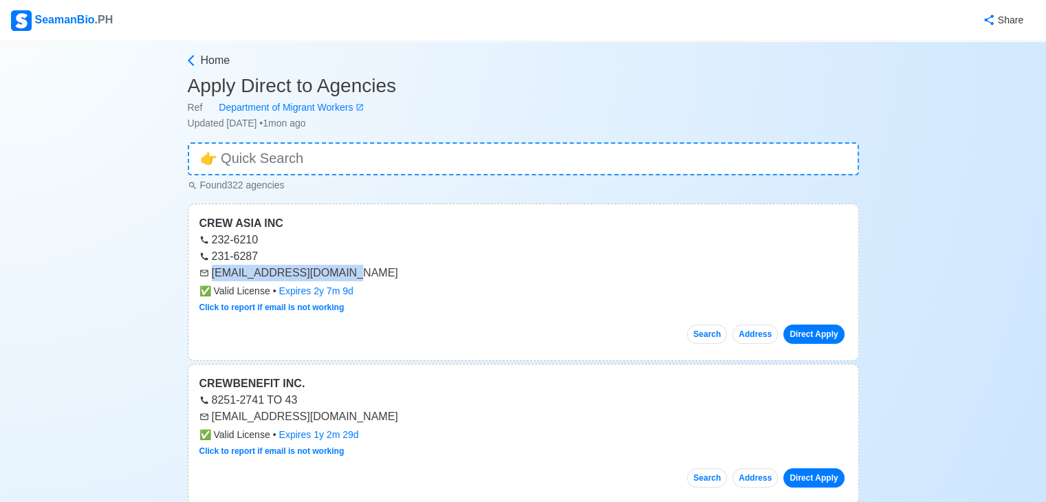
drag, startPoint x: 341, startPoint y: 270, endPoint x: 211, endPoint y: 270, distance: 130.0
click at [211, 270] on div "[EMAIL_ADDRESS][DOMAIN_NAME]" at bounding box center [523, 273] width 648 height 17
copy div "[EMAIL_ADDRESS][DOMAIN_NAME]"
